Goal: Information Seeking & Learning: Understand process/instructions

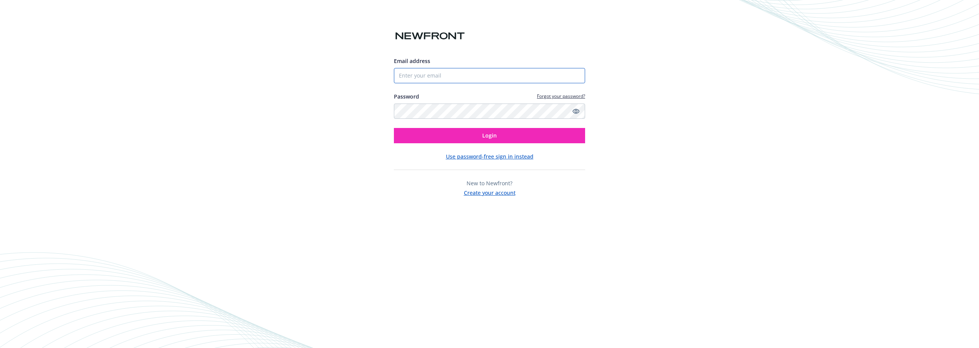
click at [421, 71] on input "Email address" at bounding box center [489, 75] width 191 height 15
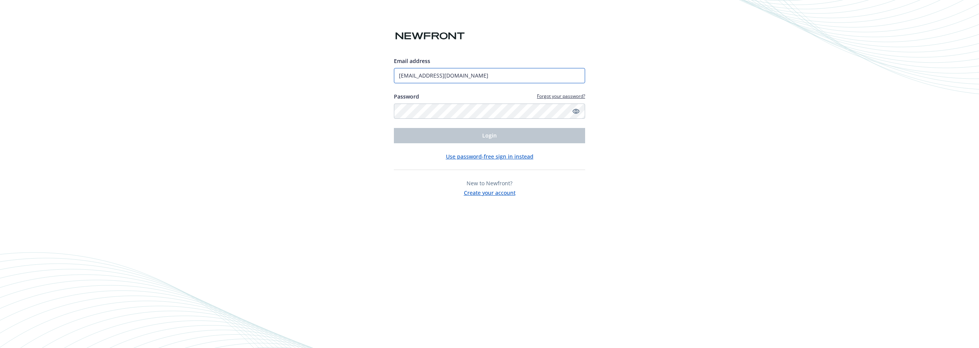
type input "kimily.phu@newfront.com"
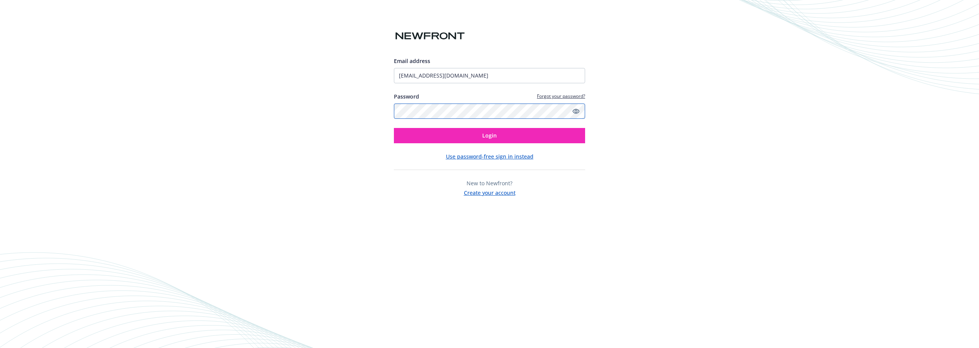
click at [394, 128] on button "Login" at bounding box center [489, 135] width 191 height 15
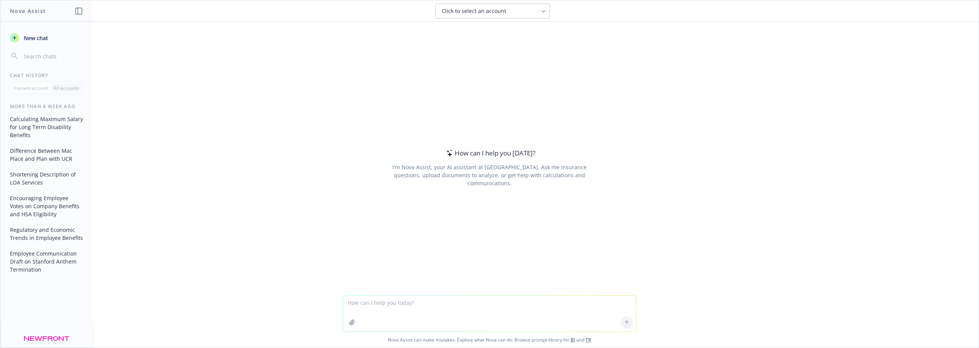
click at [400, 309] on textarea at bounding box center [489, 314] width 293 height 36
type textarea "Can you help me come up with alternative names for a high deductible health pla…"
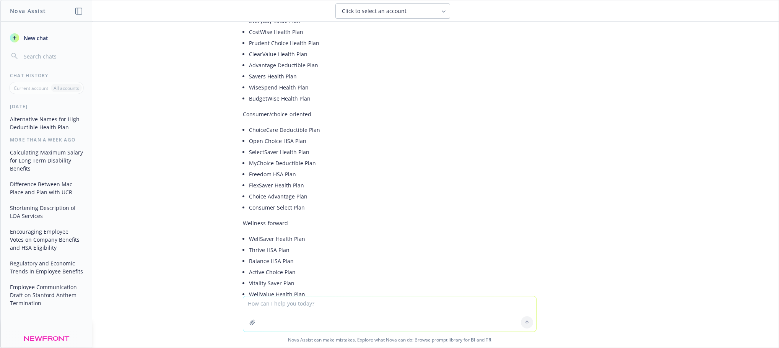
scroll to position [229, 0]
click at [456, 201] on li "Consumer Select Plan" at bounding box center [392, 206] width 287 height 11
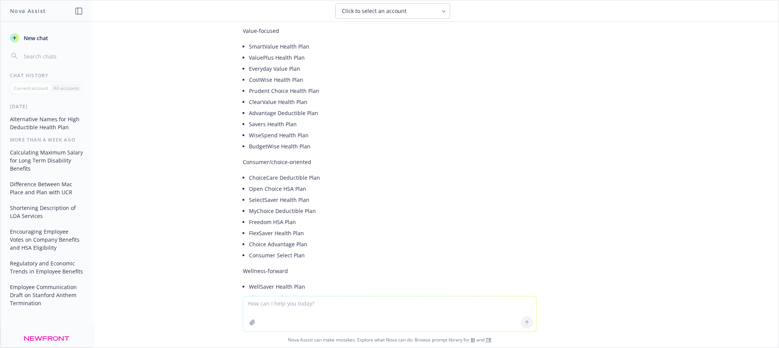
scroll to position [191, 0]
click at [380, 141] on li "BudgetWise Health Plan" at bounding box center [392, 135] width 287 height 11
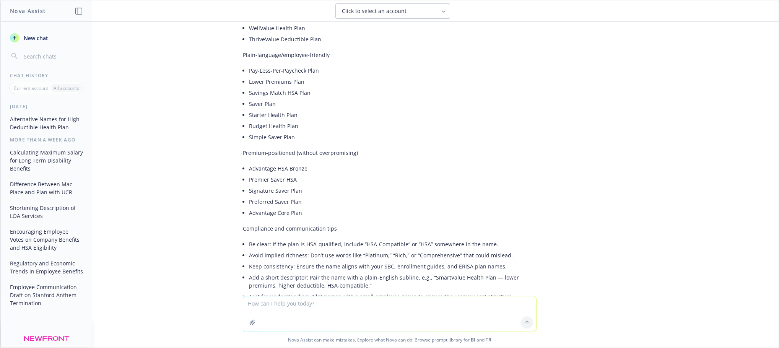
scroll to position [497, 0]
click at [463, 191] on li "Signature Saver Plan" at bounding box center [392, 188] width 287 height 11
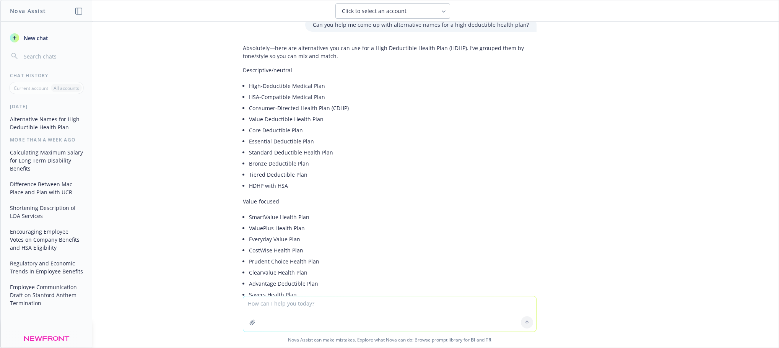
scroll to position [0, 0]
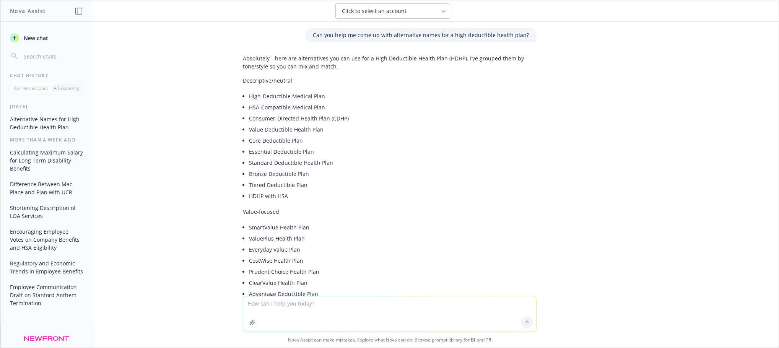
click at [301, 312] on textarea at bounding box center [389, 313] width 293 height 35
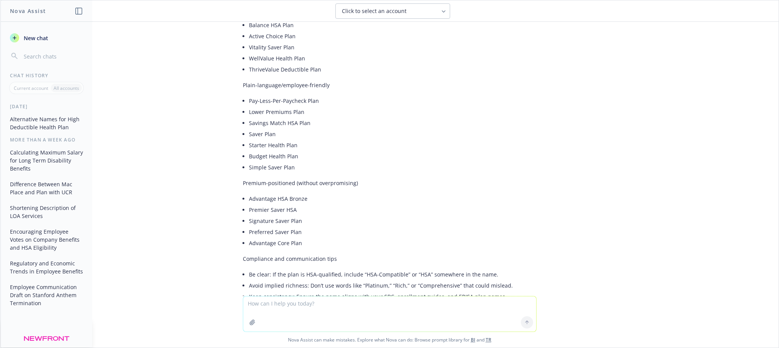
scroll to position [443, 0]
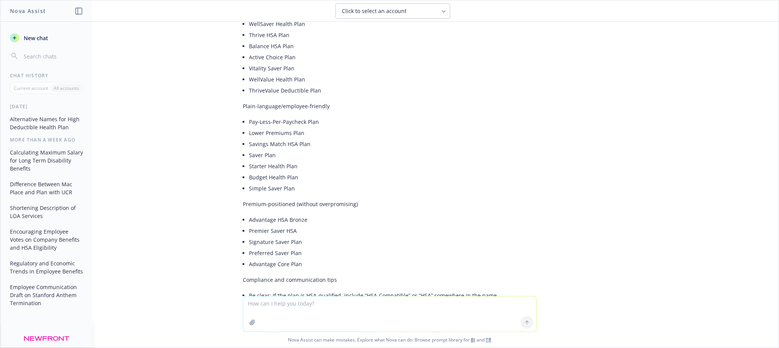
click at [291, 310] on textarea at bounding box center [389, 313] width 293 height 35
type textarea "alternative HDHP plan names to not scare employees of high deductible"
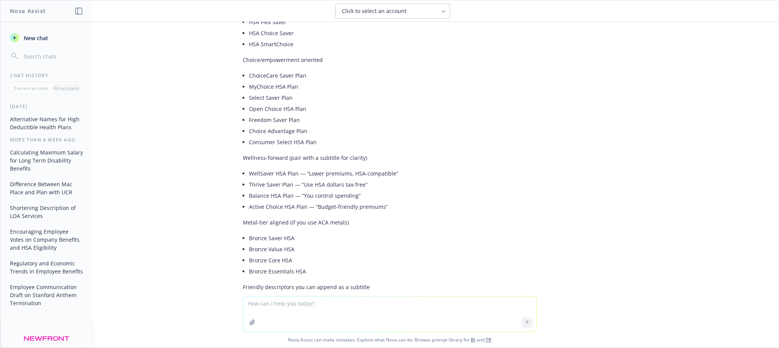
scroll to position [1133, 0]
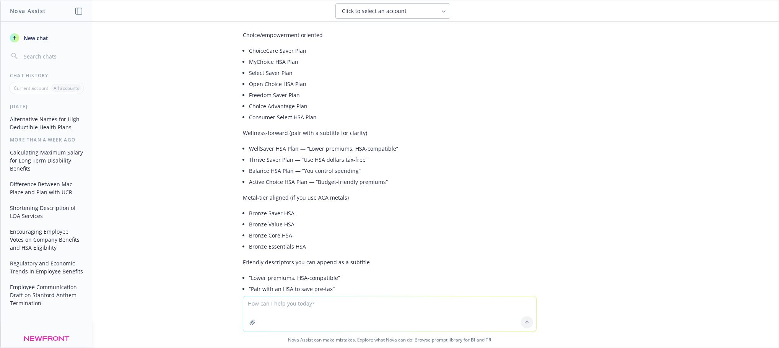
click at [243, 205] on div "Great idea—framing matters. Here are employee-friendly alternatives to “High De…" at bounding box center [390, 122] width 294 height 758
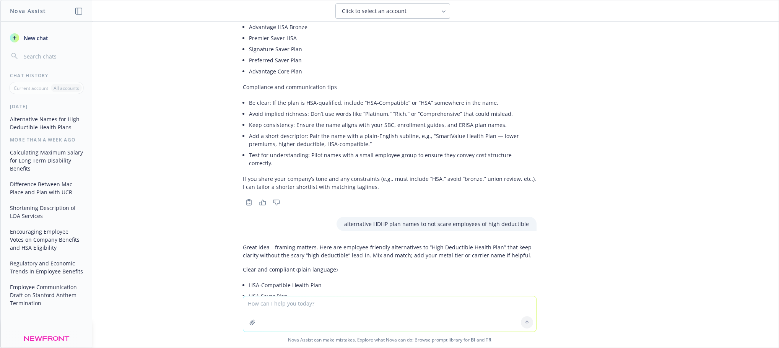
scroll to position [636, 0]
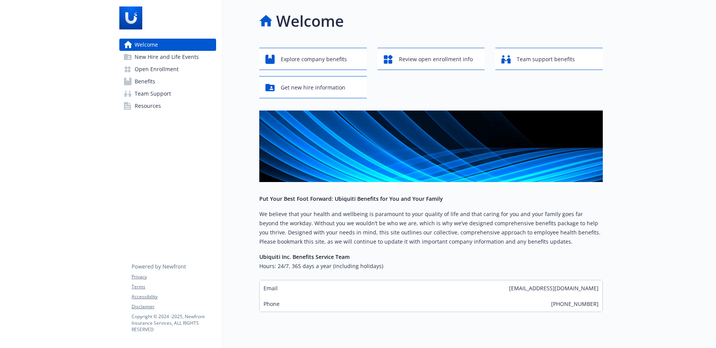
click at [164, 68] on span "Open Enrollment" at bounding box center [157, 69] width 44 height 12
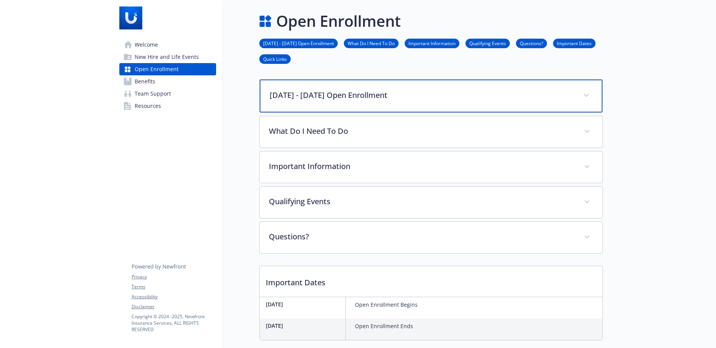
click at [325, 86] on div "[DATE] - [DATE] Open Enrollment" at bounding box center [431, 96] width 343 height 33
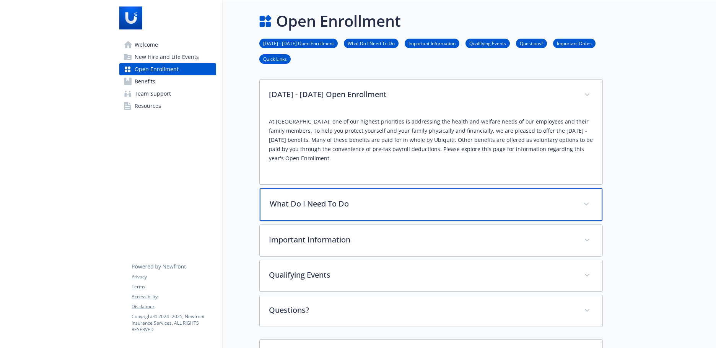
click at [347, 201] on div "What Do I Need To Do" at bounding box center [431, 204] width 343 height 33
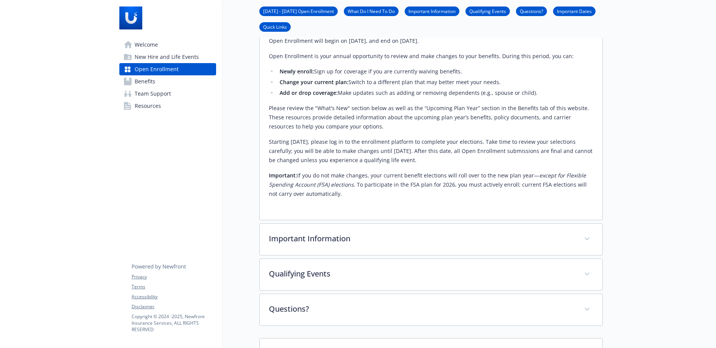
scroll to position [191, 0]
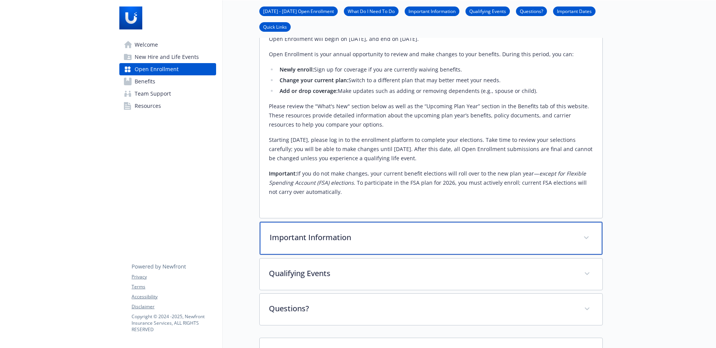
click at [293, 236] on div "Important Information" at bounding box center [431, 238] width 343 height 33
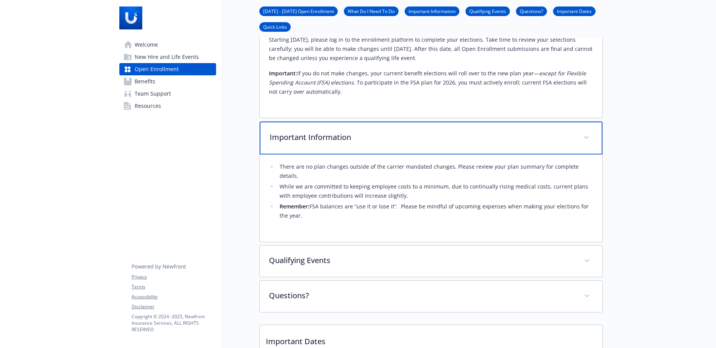
scroll to position [268, 0]
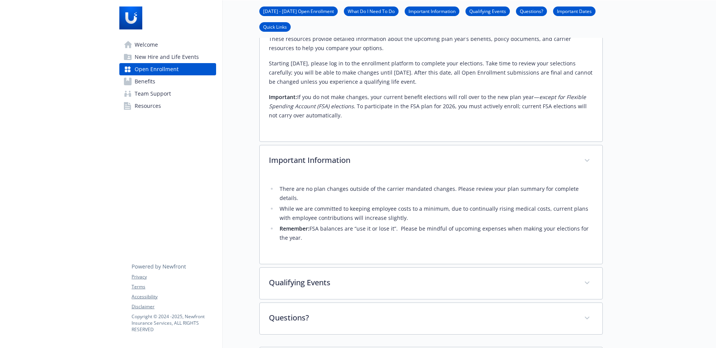
click at [319, 248] on div "2025 - 2026 Open Enrollment At Ubiquiti, one of our highest priorities is addre…" at bounding box center [430, 73] width 343 height 523
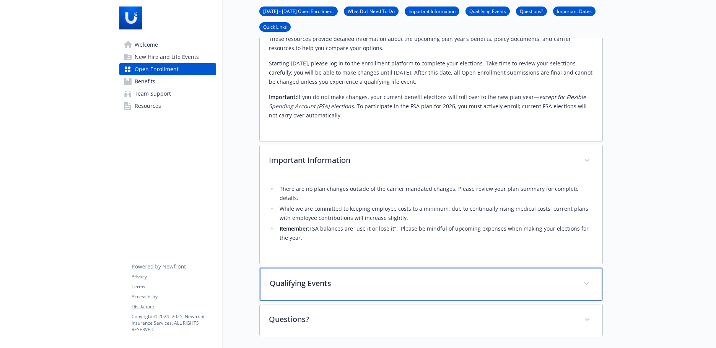
click at [312, 278] on p "Qualifying Events" at bounding box center [422, 283] width 304 height 11
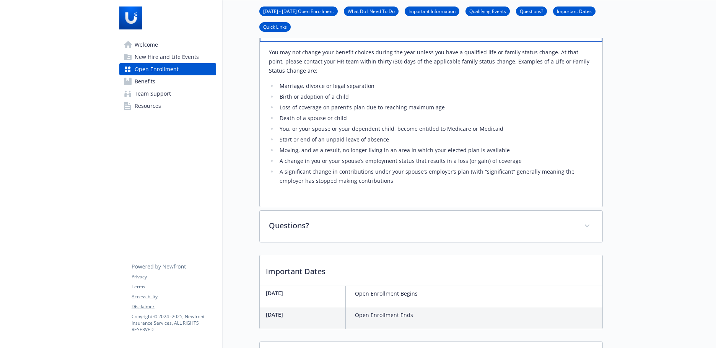
scroll to position [535, 0]
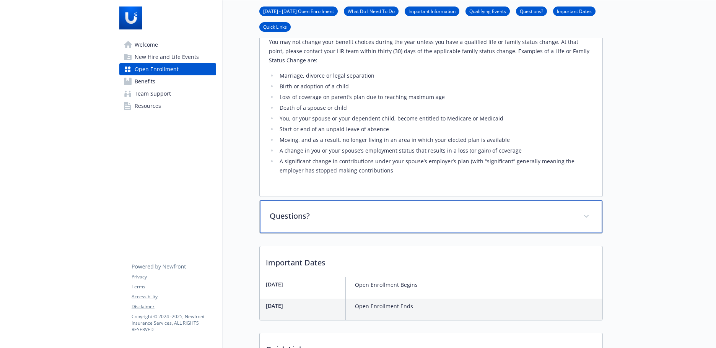
click at [298, 210] on p "Questions?" at bounding box center [422, 215] width 304 height 11
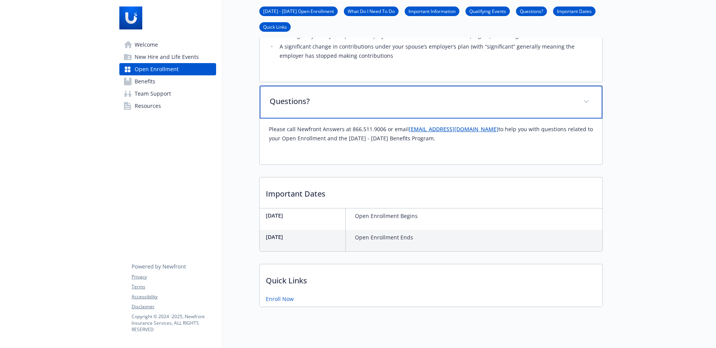
scroll to position [651, 0]
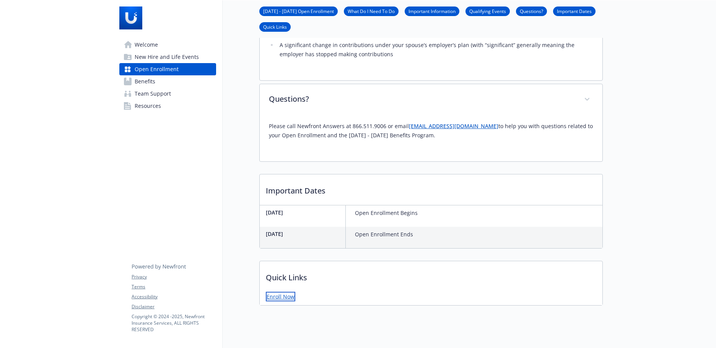
click at [286, 292] on link "Enroll Now" at bounding box center [280, 297] width 29 height 10
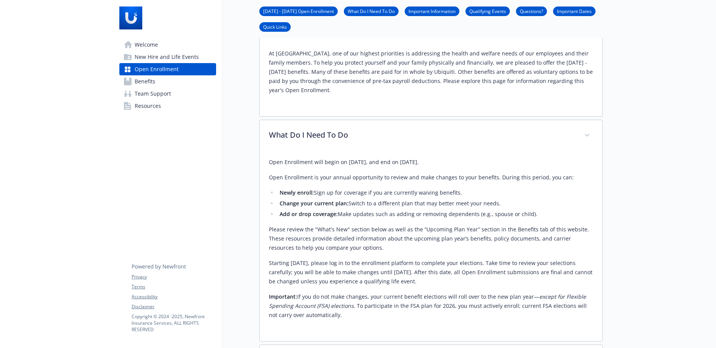
scroll to position [0, 0]
